Goal: Navigation & Orientation: Find specific page/section

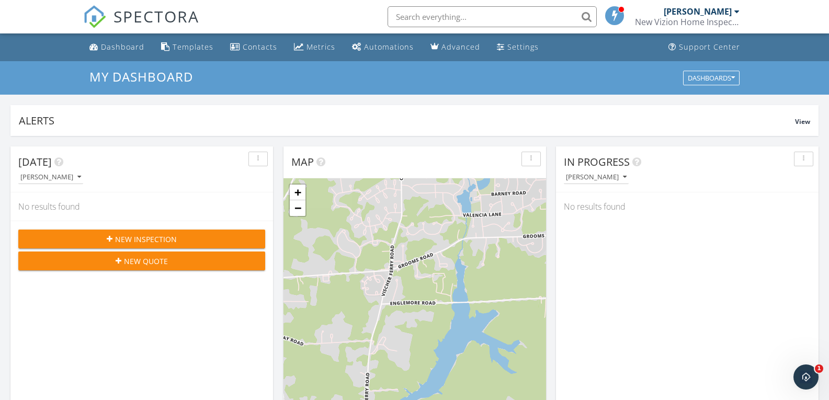
click at [701, 15] on div "[PERSON_NAME]" at bounding box center [698, 11] width 68 height 10
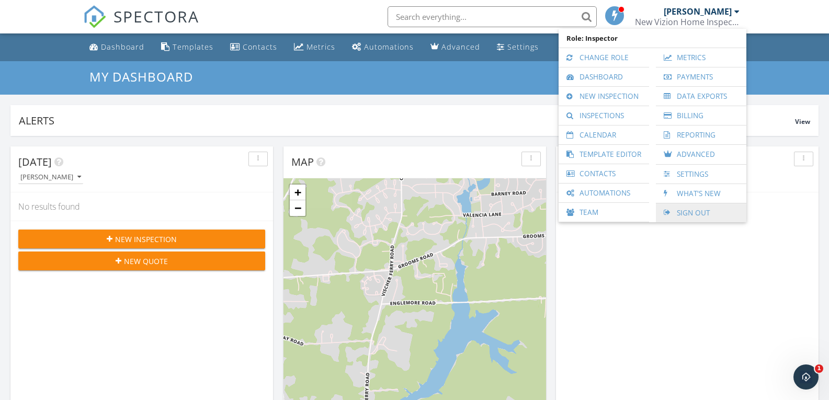
click at [676, 213] on link "Sign Out" at bounding box center [701, 212] width 80 height 19
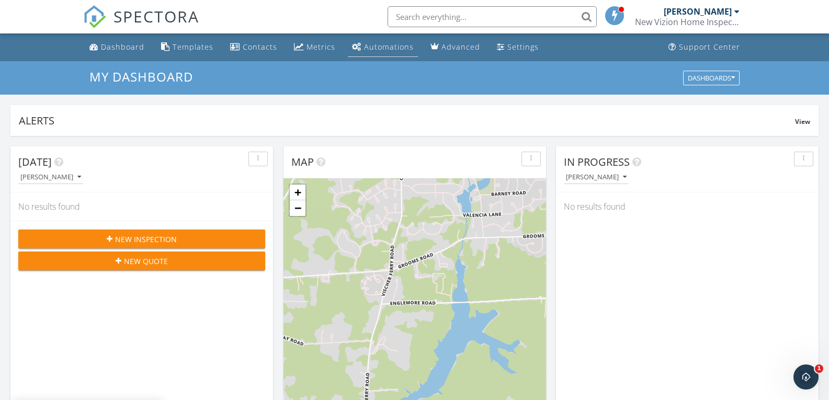
click at [374, 40] on link "Automations" at bounding box center [383, 47] width 70 height 19
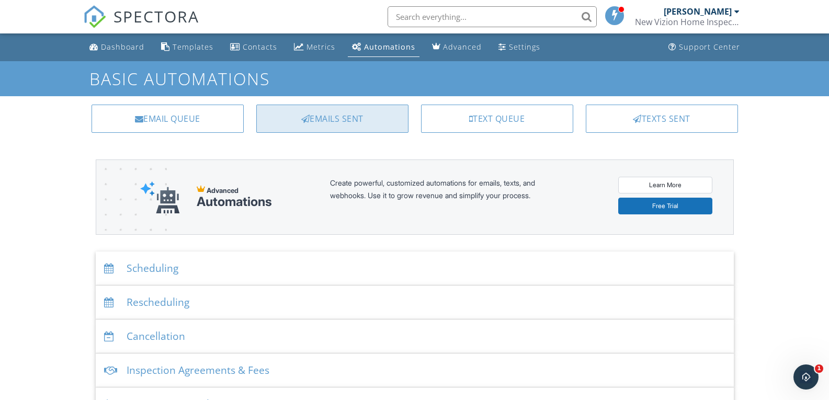
click at [359, 117] on div "Emails Sent" at bounding box center [332, 119] width 152 height 28
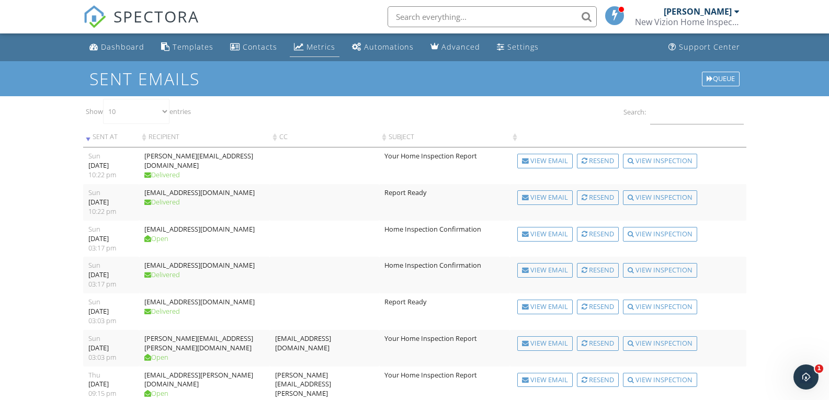
click at [315, 49] on div "Metrics" at bounding box center [320, 47] width 29 height 10
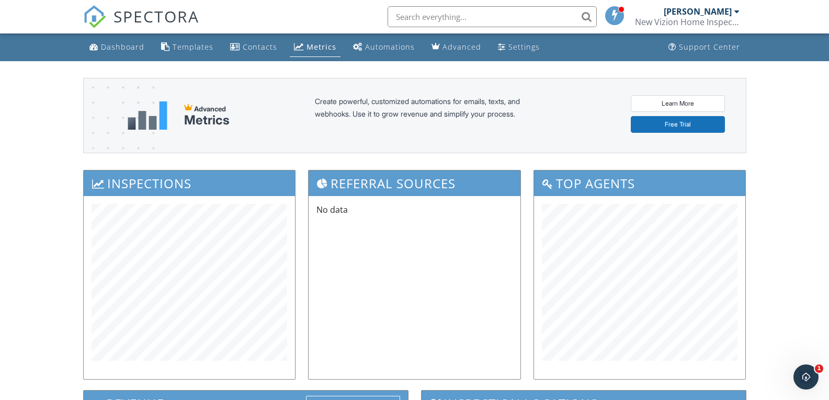
click at [681, 14] on div "[PERSON_NAME]" at bounding box center [698, 11] width 68 height 10
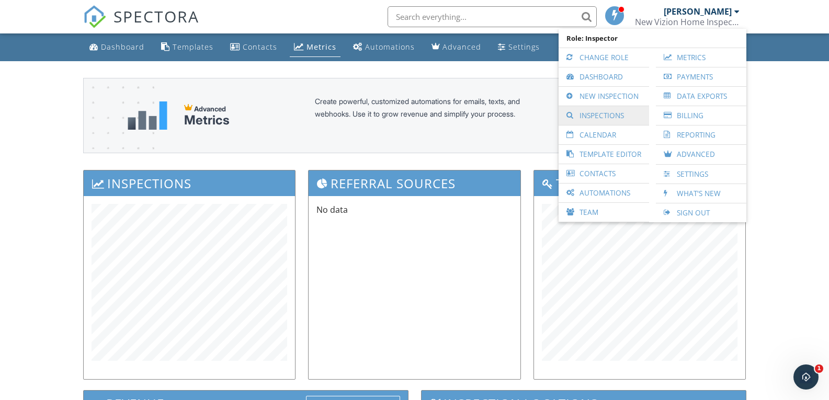
click at [595, 114] on link "Inspections" at bounding box center [604, 115] width 80 height 19
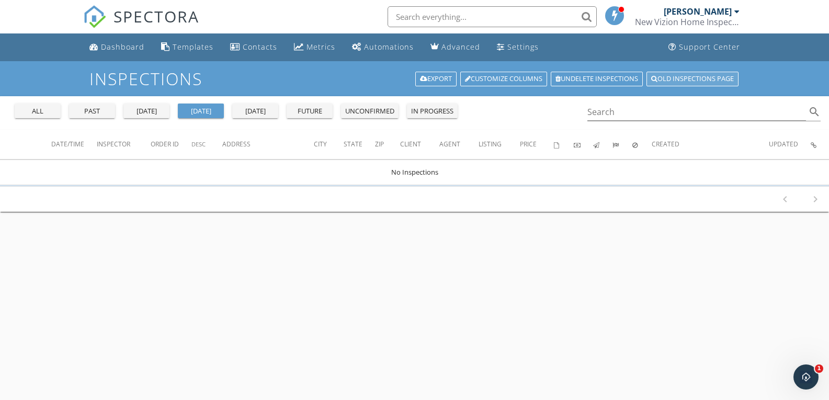
click at [669, 85] on link "Old inspections page" at bounding box center [692, 79] width 92 height 15
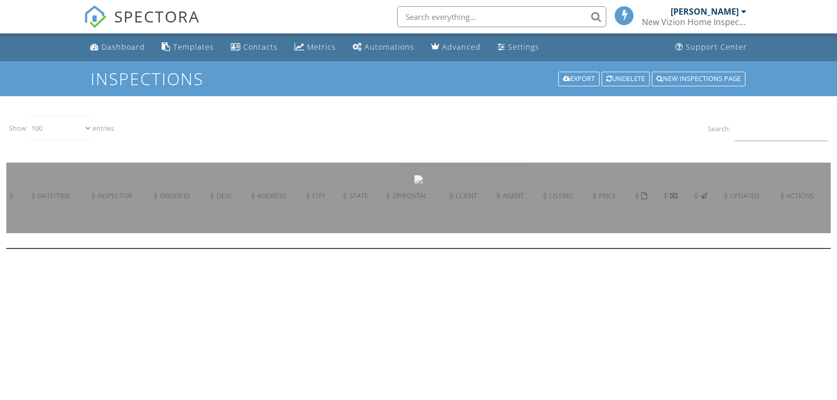
select select "100"
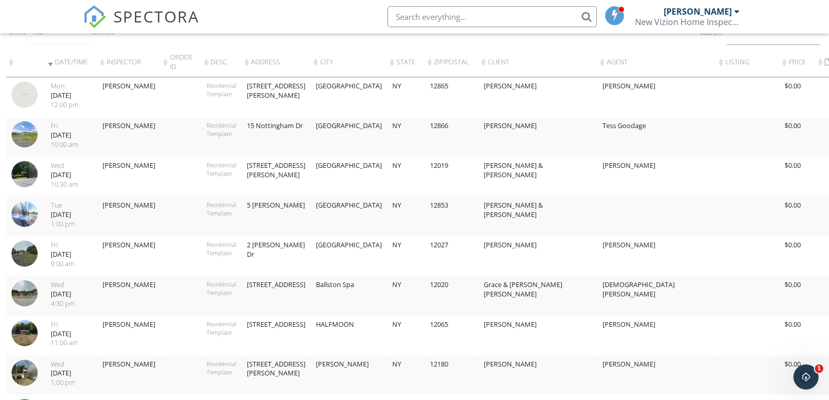
scroll to position [105, 0]
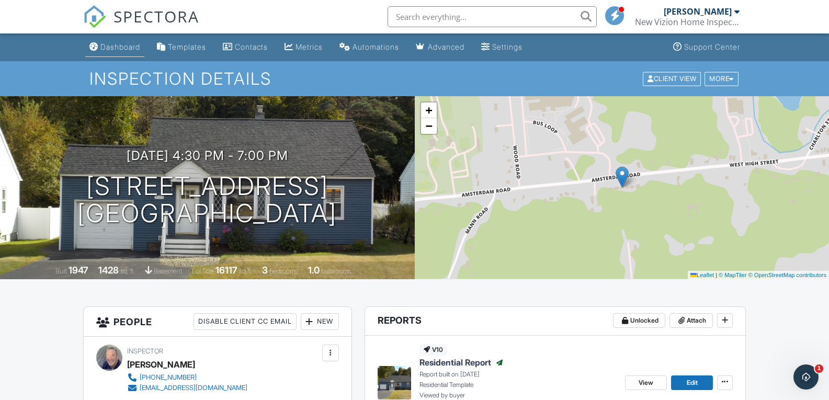
click at [117, 41] on link "Dashboard" at bounding box center [114, 47] width 59 height 19
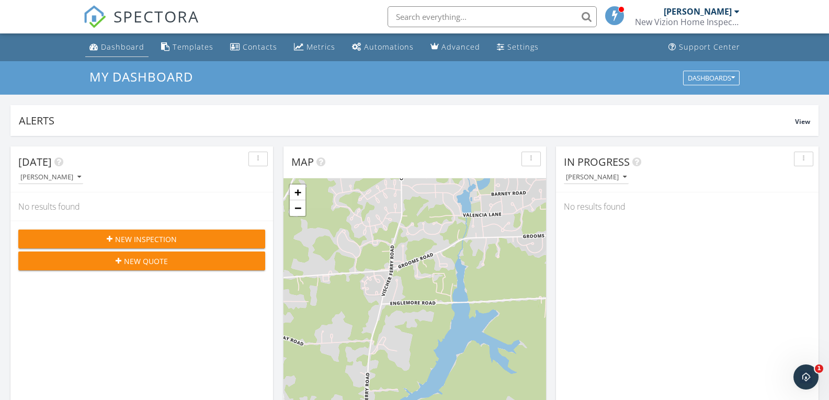
click at [107, 46] on div "Dashboard" at bounding box center [122, 47] width 43 height 10
click at [689, 9] on div "[PERSON_NAME]" at bounding box center [698, 11] width 68 height 10
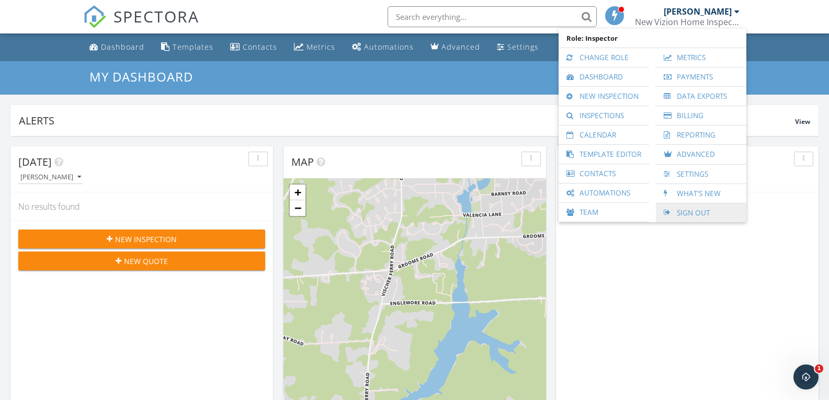
click at [678, 218] on link "Sign Out" at bounding box center [701, 212] width 80 height 19
